Goal: Task Accomplishment & Management: Manage account settings

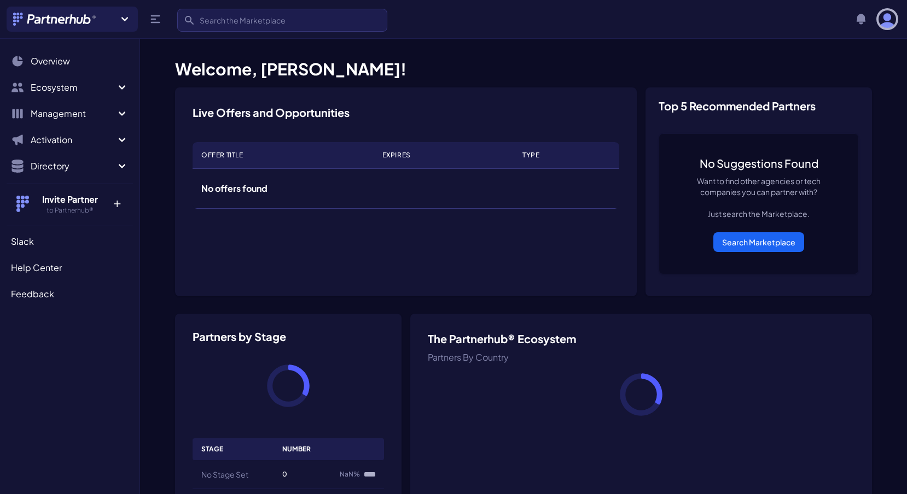
click at [888, 25] on img "button" at bounding box center [887, 19] width 18 height 18
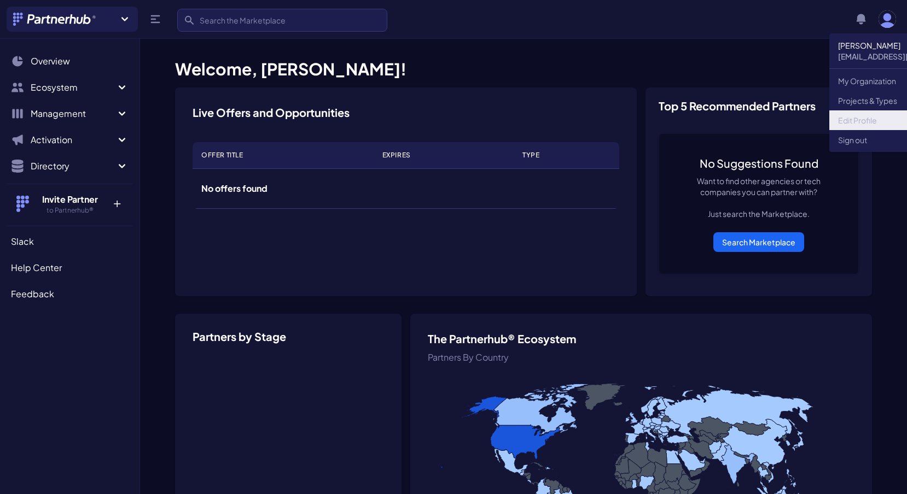
click at [854, 115] on link "Edit Profile" at bounding box center [903, 120] width 148 height 20
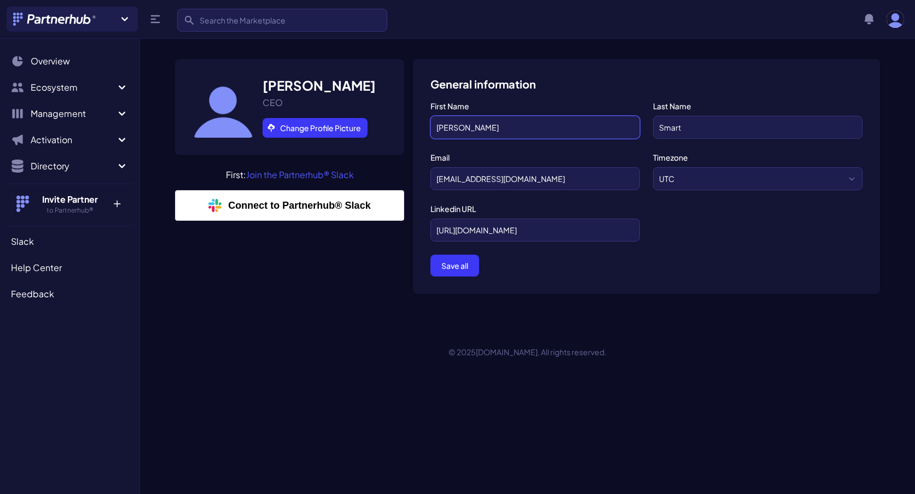
click at [446, 128] on input "ROnald" at bounding box center [534, 127] width 209 height 23
type input "Ronald"
click at [723, 182] on select "UTC US/Pacific US/Mountain US/Central US/Eastern Europe/London US/Alaska US/Ale…" at bounding box center [757, 178] width 209 height 23
select select "US/Pacific"
click at [653, 167] on select "UTC US/Pacific US/Mountain US/Central US/Eastern Europe/London US/Alaska US/Ale…" at bounding box center [757, 178] width 209 height 23
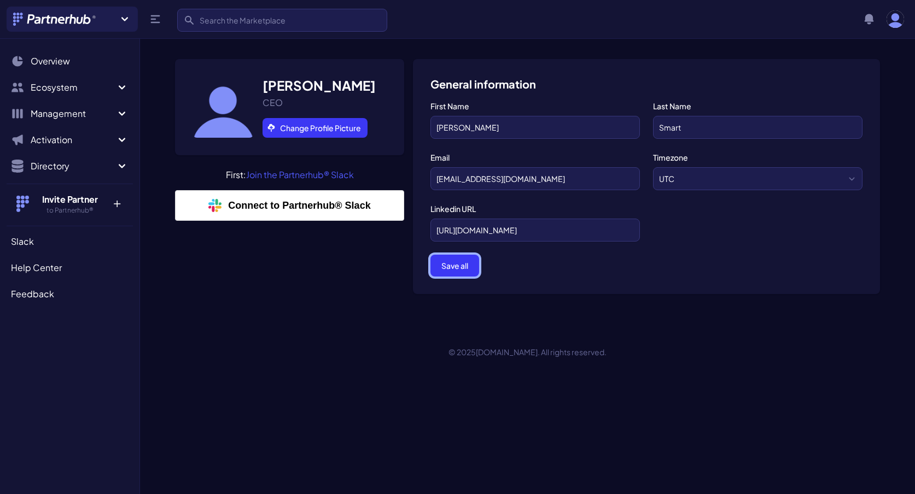
click at [465, 267] on button "Save all" at bounding box center [454, 266] width 49 height 22
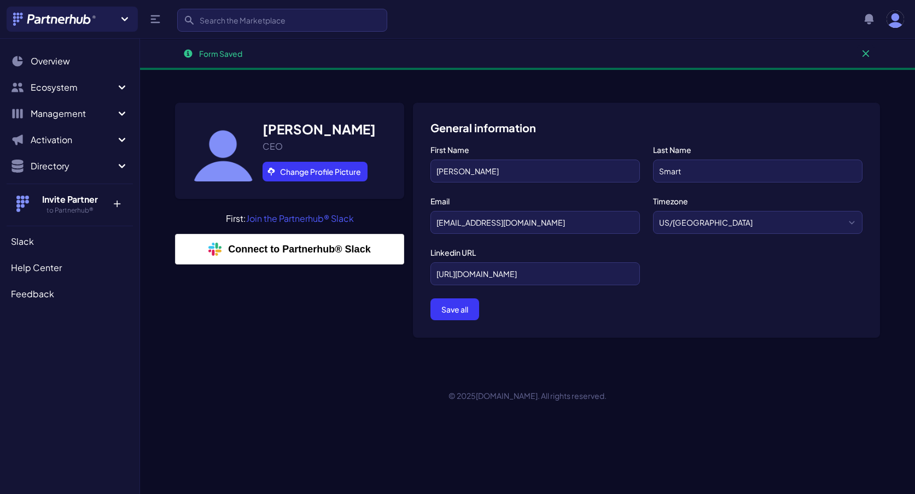
click at [300, 341] on div "Ronald Smart CEO Change Profile Picture First: Join the Partnerhub® Slack Conne…" at bounding box center [289, 225] width 229 height 244
click at [314, 170] on link "Change Profile Picture" at bounding box center [315, 172] width 105 height 20
click at [341, 406] on div "Form Saved Dismiss Ronald Smart CEO Change Profile Picture First: Join the Part…" at bounding box center [527, 229] width 775 height 388
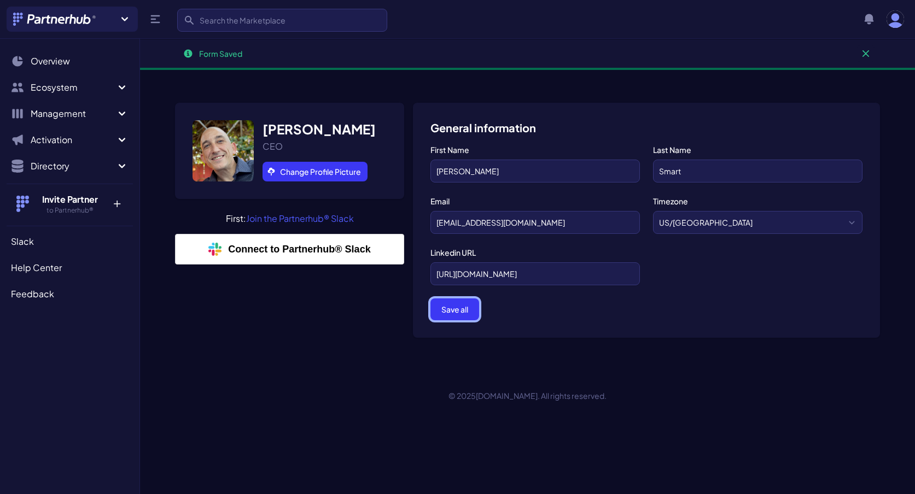
click at [460, 312] on button "Save all" at bounding box center [454, 310] width 49 height 22
click at [256, 246] on link "Connect to Partnerhub® Slack" at bounding box center [289, 249] width 229 height 31
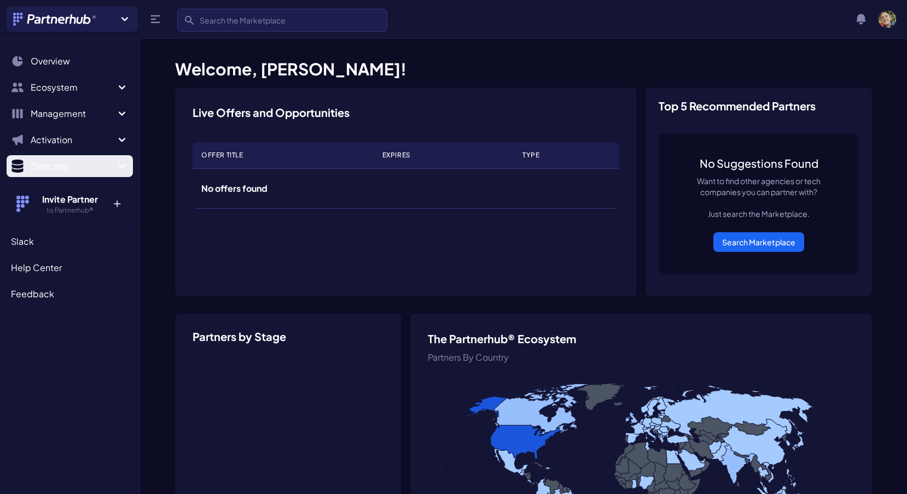
click at [66, 170] on span "Directory" at bounding box center [73, 166] width 85 height 13
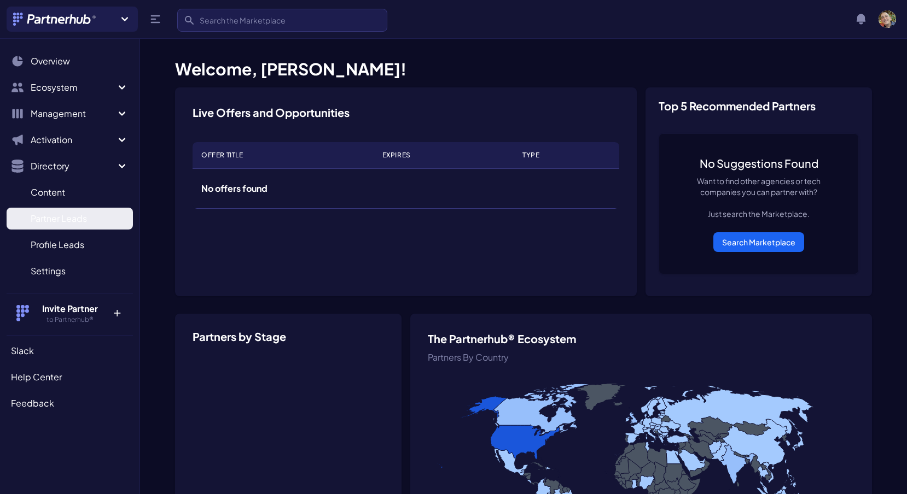
click at [68, 224] on span "Partner Leads" at bounding box center [59, 218] width 56 height 13
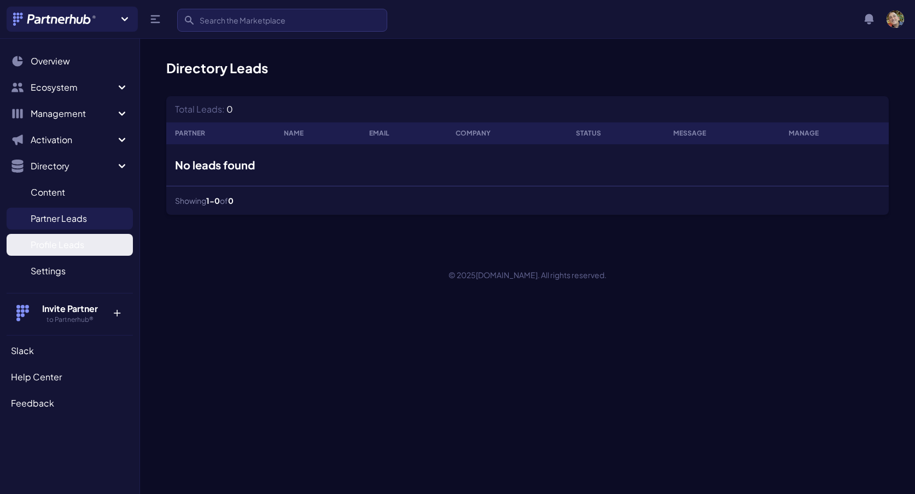
click at [68, 253] on link "Profile Leads P" at bounding box center [70, 245] width 126 height 22
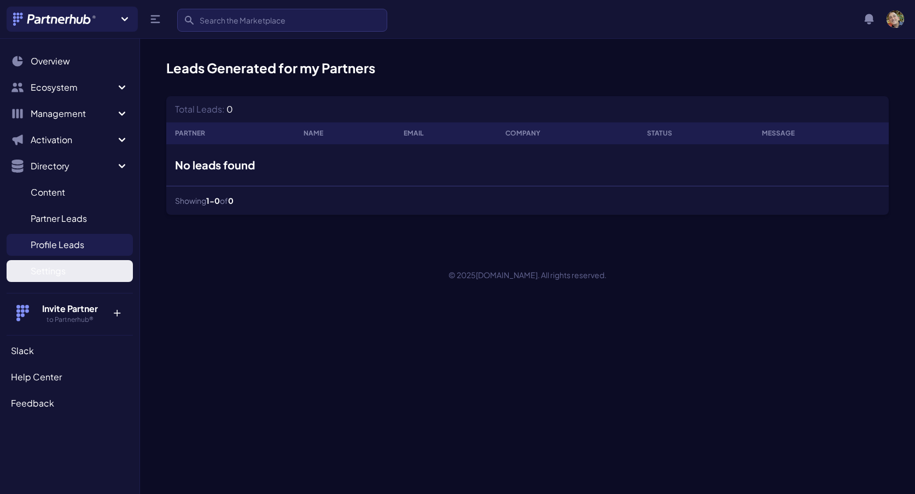
click at [56, 281] on link "Settings S" at bounding box center [70, 271] width 126 height 22
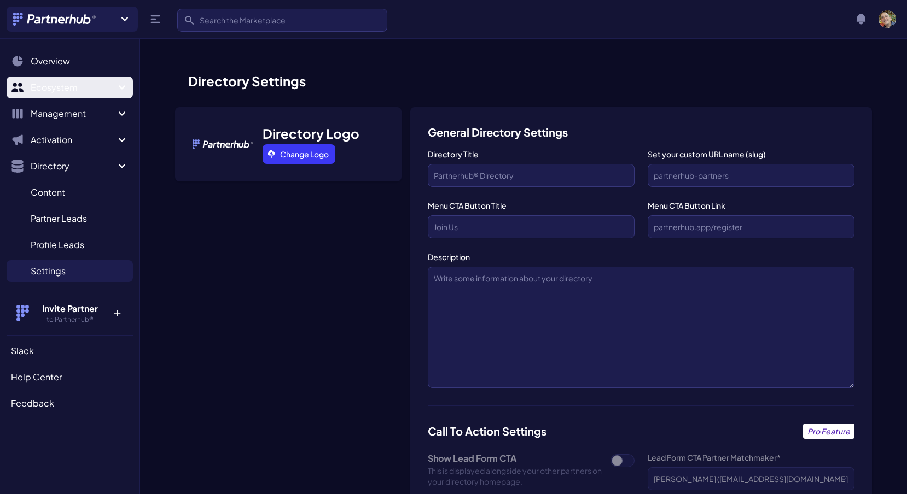
click at [59, 91] on span "Ecosystem" at bounding box center [73, 87] width 85 height 13
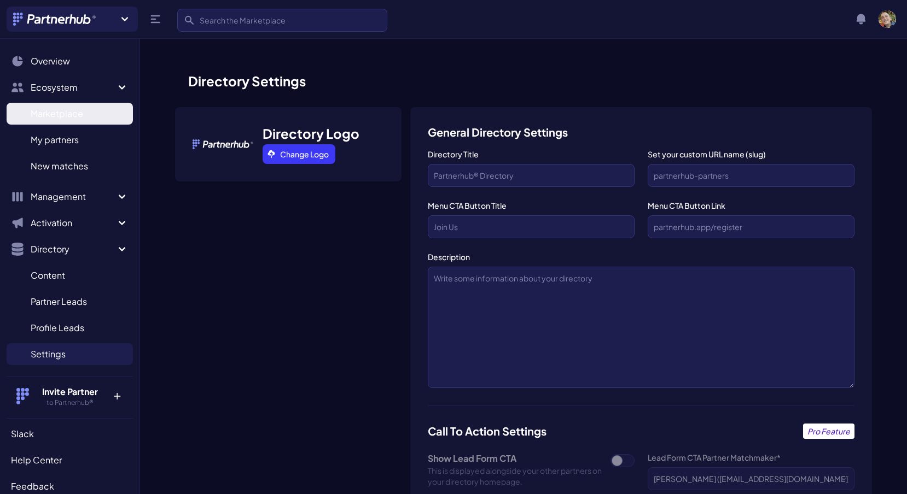
click at [62, 121] on link "Marketplace M" at bounding box center [70, 114] width 126 height 22
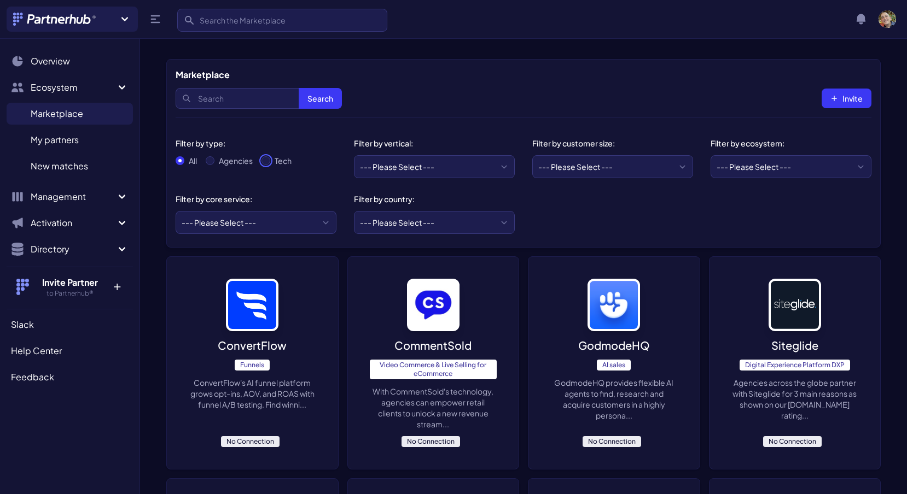
click at [265, 162] on input "Tech" at bounding box center [265, 160] width 9 height 9
radio input "true"
click at [420, 168] on select "--- Please Select --- eCommerce and consumer brands B2B and IT Local retailers …" at bounding box center [434, 166] width 161 height 23
select select "Local retailers or professional services"
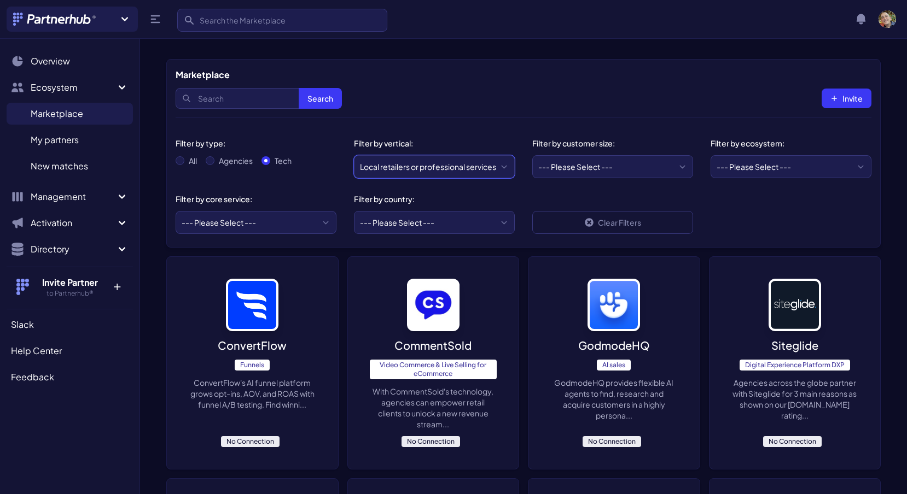
click at [354, 155] on select "--- Please Select --- eCommerce and consumer brands B2B and IT Local retailers …" at bounding box center [434, 166] width 161 height 23
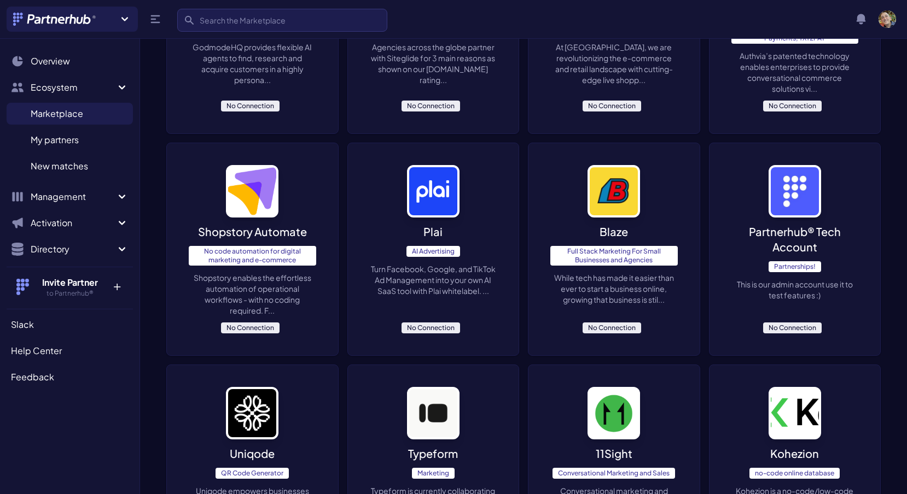
scroll to position [336, 0]
